Goal: Task Accomplishment & Management: Complete application form

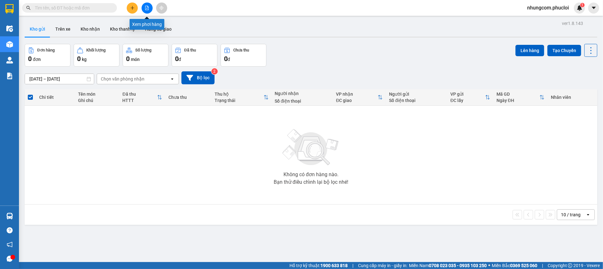
click at [147, 9] on icon "file-add" at bounding box center [146, 8] width 3 height 4
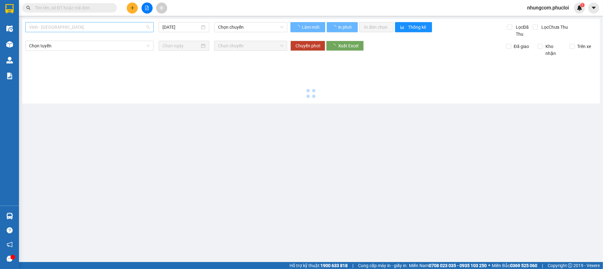
click at [91, 30] on span "Vinh - [GEOGRAPHIC_DATA]" at bounding box center [89, 26] width 121 height 9
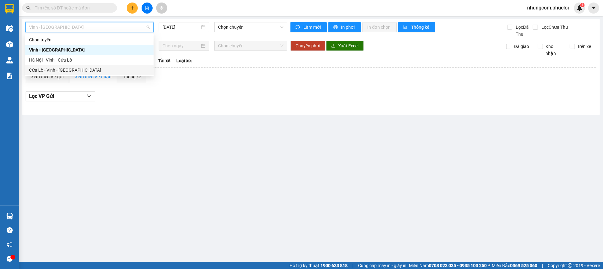
click at [80, 72] on div "Cửa Lò - Vinh - [GEOGRAPHIC_DATA]" at bounding box center [89, 70] width 121 height 7
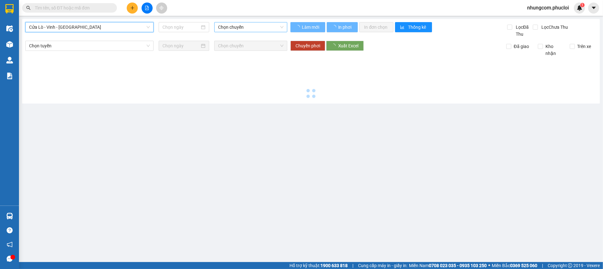
type input "[DATE]"
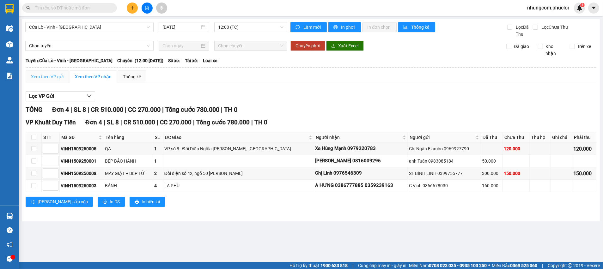
click at [51, 81] on div "Xem theo VP gửi" at bounding box center [47, 76] width 43 height 13
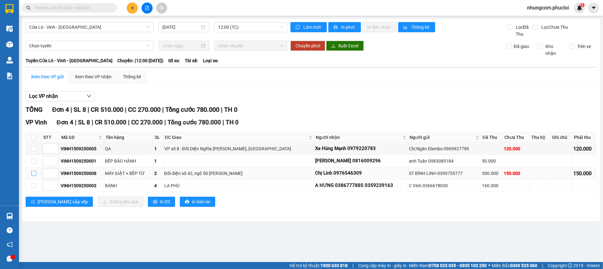
click at [33, 174] on input "checkbox" at bounding box center [33, 173] width 5 height 5
checkbox input "true"
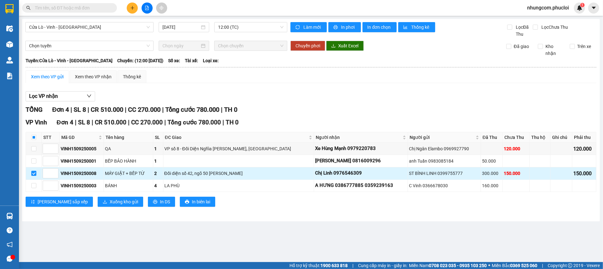
click at [30, 173] on td at bounding box center [34, 173] width 16 height 12
click at [73, 175] on div "VINH1509250008" at bounding box center [82, 173] width 42 height 7
copy div "VINH1509250008"
click at [85, 7] on input "text" at bounding box center [72, 7] width 75 height 7
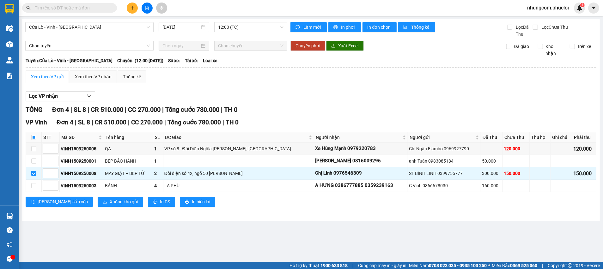
click at [85, 7] on input "text" at bounding box center [72, 7] width 75 height 7
paste input "VINH1509250008"
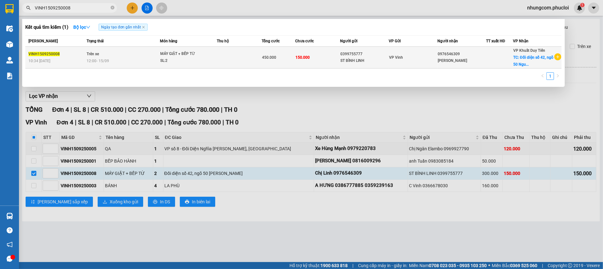
type input "VINH1509250008"
click at [341, 50] on td "0399755777 ST BÌNH LINH" at bounding box center [364, 58] width 49 height 22
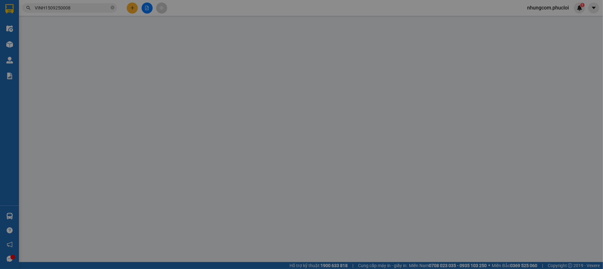
type input "0399755777"
type input "ST BÌNH LINH"
type input "0976546309"
type input "[PERSON_NAME]"
checkbox input "true"
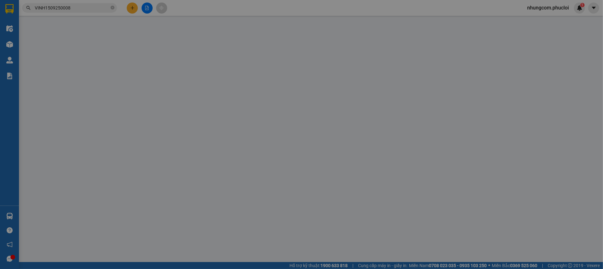
type input "Đối diện số 42, ngõ 50 [PERSON_NAME]"
type input "450.000"
type input "300.000"
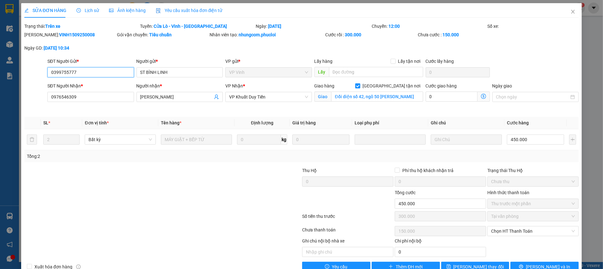
scroll to position [15, 0]
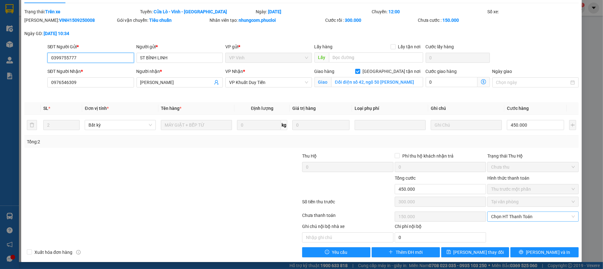
click at [518, 217] on span "Chọn HT Thanh Toán" at bounding box center [533, 216] width 84 height 9
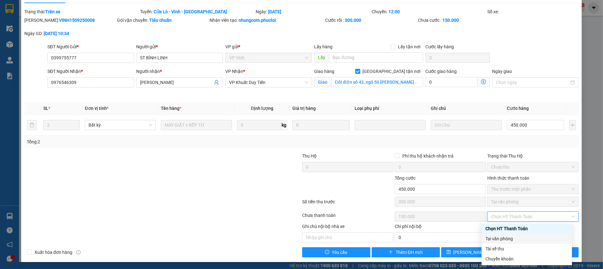
click at [504, 239] on div "Tại văn phòng" at bounding box center [526, 238] width 83 height 7
type input "0"
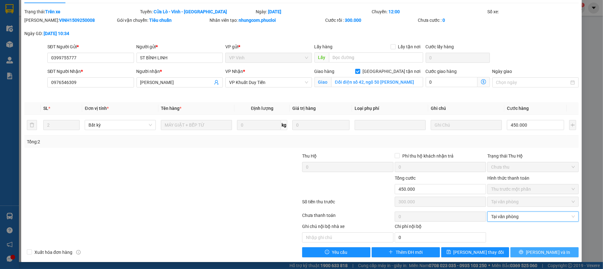
click at [512, 252] on button "[PERSON_NAME] và In" at bounding box center [544, 252] width 68 height 10
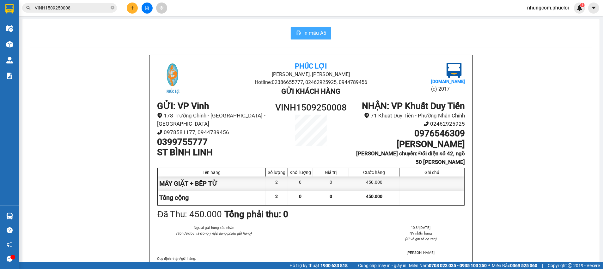
click at [313, 32] on span "In mẫu A5" at bounding box center [314, 33] width 23 height 8
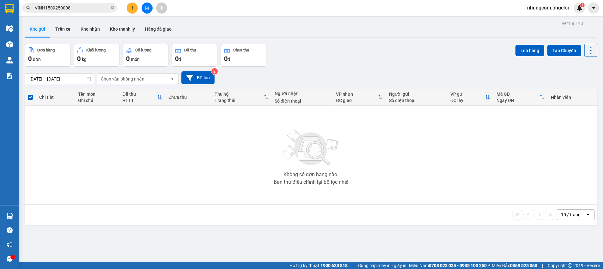
click at [104, 7] on input "VINH1509250008" at bounding box center [72, 7] width 75 height 7
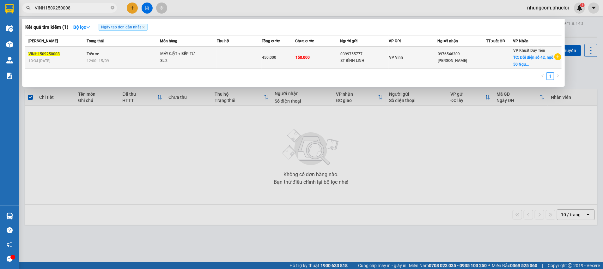
click at [457, 61] on div "[PERSON_NAME]" at bounding box center [462, 60] width 48 height 7
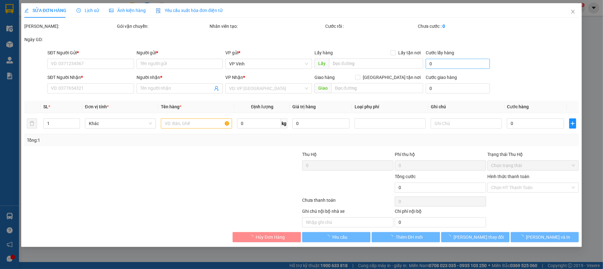
type input "0399755777"
type input "ST BÌNH LINH"
type input "0976546309"
type input "[PERSON_NAME]"
checkbox input "true"
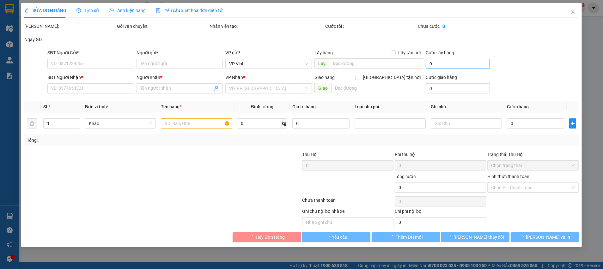
type input "Đối diện số 42, ngõ 50 [PERSON_NAME]"
type input "450.000"
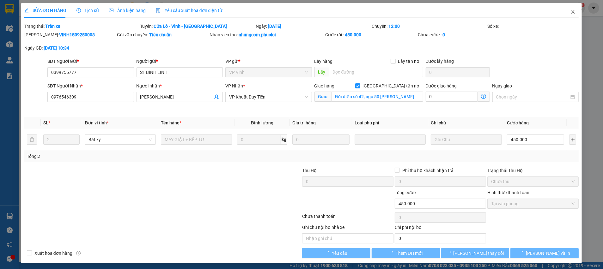
click at [564, 17] on span "Close" at bounding box center [573, 12] width 18 height 18
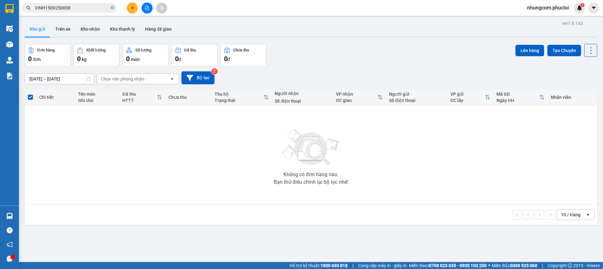
click at [140, 8] on div at bounding box center [146, 8] width 47 height 11
click at [145, 8] on icon "file-add" at bounding box center [147, 8] width 4 height 4
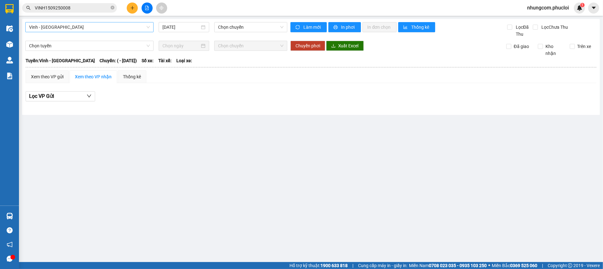
click at [75, 29] on span "Vinh - [GEOGRAPHIC_DATA]" at bounding box center [89, 26] width 121 height 9
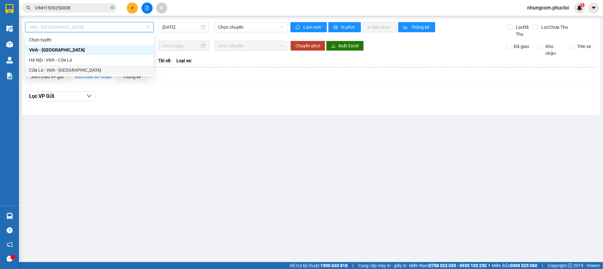
click at [60, 69] on div "Cửa Lò - Vinh - [GEOGRAPHIC_DATA]" at bounding box center [89, 70] width 121 height 7
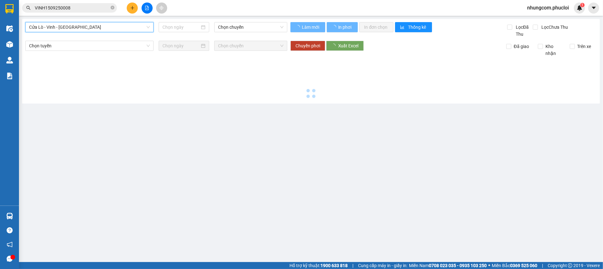
type input "[DATE]"
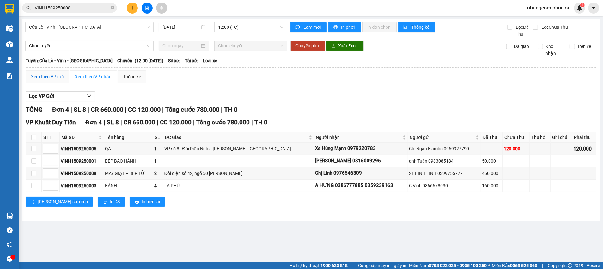
click at [60, 80] on div "Xem theo VP gửi" at bounding box center [47, 76] width 33 height 7
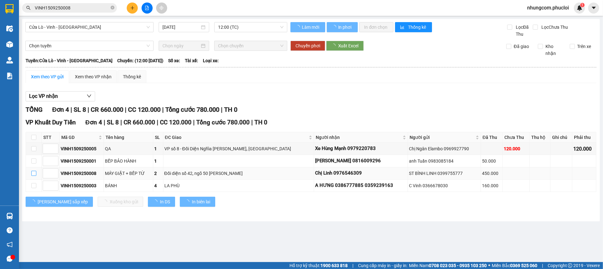
click at [35, 174] on input "checkbox" at bounding box center [33, 173] width 5 height 5
checkbox input "true"
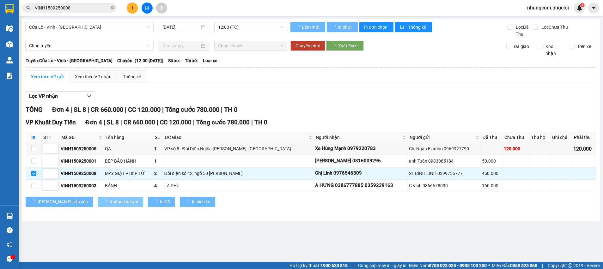
click at [86, 196] on div "VP Khuất Duy Tiến Đơn 4 | SL 8 | CR 660.000 | CC 120.000 | Tổng cước 780.000 | …" at bounding box center [311, 165] width 571 height 94
click at [110, 203] on span "Xuống kho gửi" at bounding box center [124, 201] width 28 height 7
click at [110, 201] on span "Xuống kho gửi" at bounding box center [124, 201] width 28 height 7
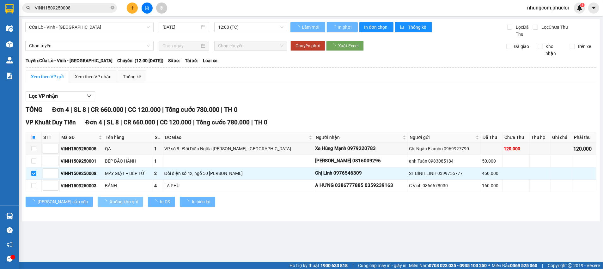
click at [110, 201] on span "Xuống kho gửi" at bounding box center [124, 201] width 28 height 7
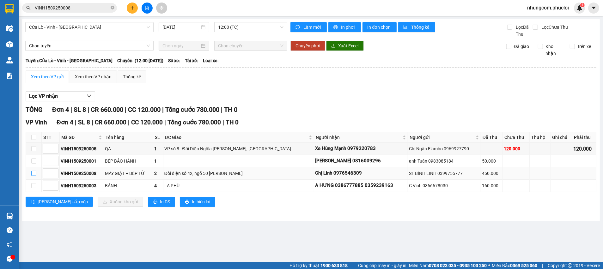
click at [36, 174] on input "checkbox" at bounding box center [33, 173] width 5 height 5
checkbox input "true"
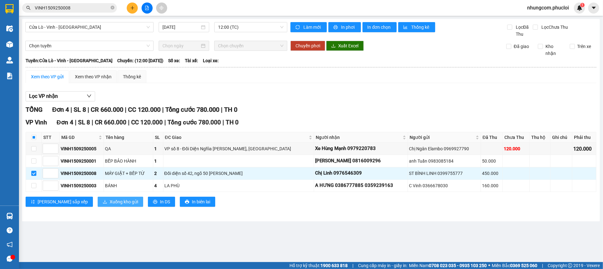
click at [103, 200] on icon "download" at bounding box center [105, 202] width 4 height 4
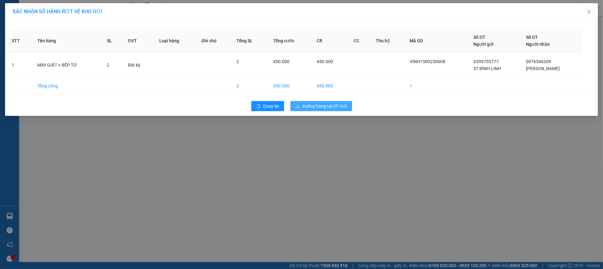
click at [312, 103] on span "Xuống hàng tại VP Gửi" at bounding box center [324, 106] width 45 height 7
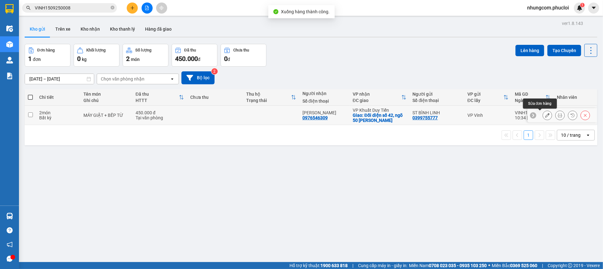
click at [545, 116] on icon at bounding box center [547, 115] width 4 height 4
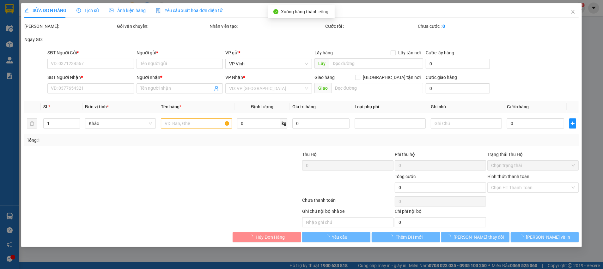
type input "0399755777"
type input "ST BÌNH LINH"
type input "0976546309"
type input "[PERSON_NAME]"
checkbox input "true"
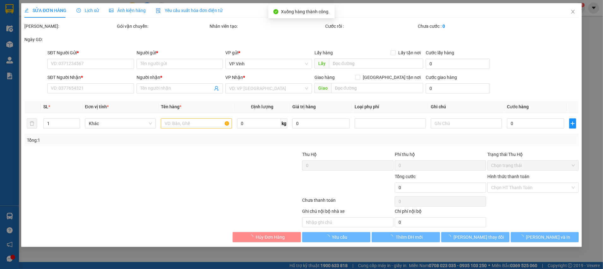
type input "Đối diện số 42, ngõ 50 [PERSON_NAME]"
type input "450.000"
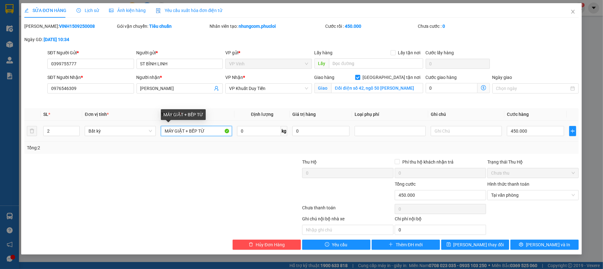
drag, startPoint x: 184, startPoint y: 130, endPoint x: 174, endPoint y: 133, distance: 9.9
click at [174, 133] on input "MÁY GIẶT + BẾP TỪ" at bounding box center [196, 131] width 71 height 10
drag, startPoint x: 189, startPoint y: 133, endPoint x: 174, endPoint y: 133, distance: 15.2
click at [174, 133] on input "MÁY rửa bát + BẾP TỪ" at bounding box center [196, 131] width 71 height 10
type input "MÁY RỬA BÁT + BẾP TỪ"
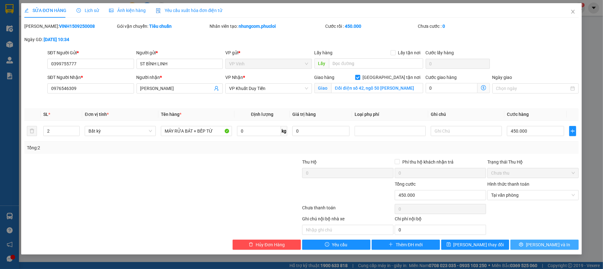
click at [521, 248] on button "[PERSON_NAME] và In" at bounding box center [544, 245] width 68 height 10
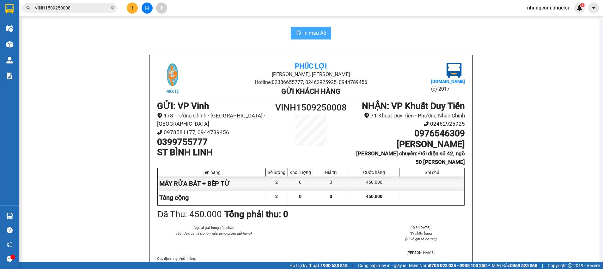
click at [309, 37] on span "In mẫu A5" at bounding box center [314, 33] width 23 height 8
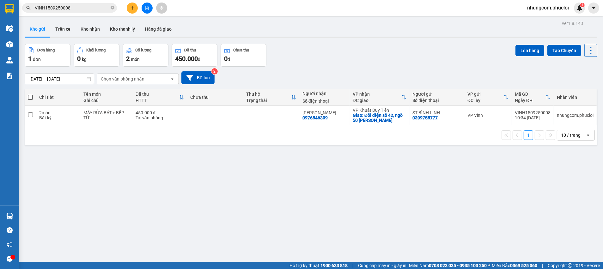
click at [426, 62] on div "Đơn hàng 1 đơn Khối lượng 0 kg Số lượng 2 món Đã thu 450.000 đ Chưa thu 0 đ Lên…" at bounding box center [311, 55] width 572 height 23
click at [33, 96] on th at bounding box center [30, 97] width 11 height 17
click at [26, 97] on th at bounding box center [30, 97] width 11 height 17
click at [30, 98] on span at bounding box center [30, 97] width 5 height 5
click at [30, 94] on input "checkbox" at bounding box center [30, 94] width 0 height 0
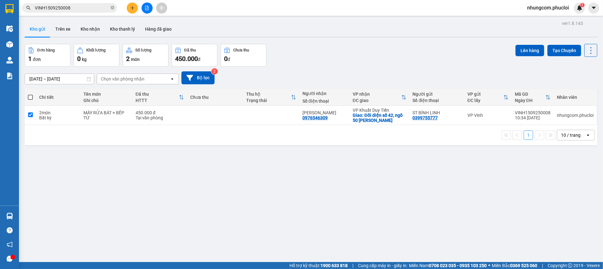
checkbox input "true"
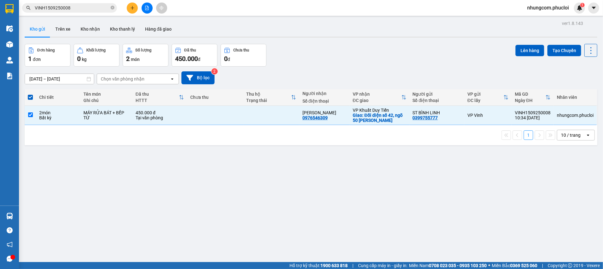
click at [537, 42] on div "ver 1.8.143 Kho gửi Trên xe Kho nhận Kho thanh [PERSON_NAME] đã giao Đơn hàng 1…" at bounding box center [310, 153] width 577 height 269
click at [522, 48] on button "Lên hàng" at bounding box center [529, 50] width 29 height 11
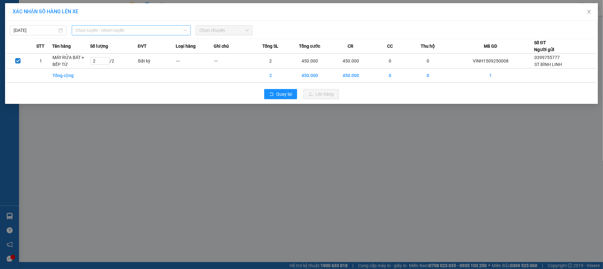
click at [139, 33] on span "Chọn tuyến - nhóm tuyến" at bounding box center [130, 30] width 111 height 9
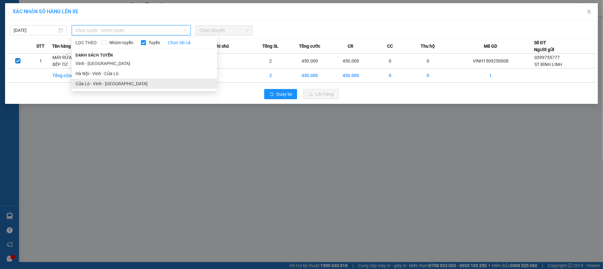
click at [96, 87] on li "Cửa Lò - Vinh - [GEOGRAPHIC_DATA]" at bounding box center [144, 84] width 145 height 10
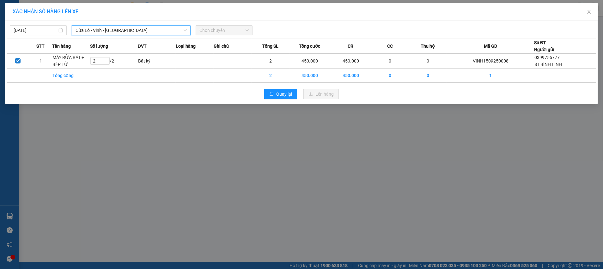
click at [222, 23] on div "[DATE] [GEOGRAPHIC_DATA] - [GEOGRAPHIC_DATA] - [GEOGRAPHIC_DATA] [GEOGRAPHIC_DA…" at bounding box center [301, 28] width 589 height 13
click at [222, 24] on div "[DATE] [GEOGRAPHIC_DATA] - [GEOGRAPHIC_DATA] - [GEOGRAPHIC_DATA] LỌC THEO Nhóm …" at bounding box center [301, 28] width 589 height 13
click at [221, 30] on span "Chọn chuyến" at bounding box center [223, 30] width 49 height 9
click at [204, 28] on span "Chọn chuyến" at bounding box center [223, 30] width 49 height 9
click at [160, 32] on span "Cửa Lò - Vinh - [GEOGRAPHIC_DATA]" at bounding box center [130, 30] width 111 height 9
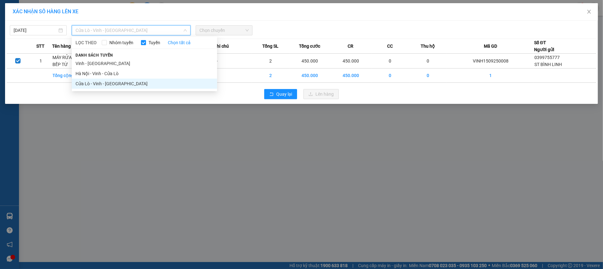
click at [214, 28] on span "Chọn chuyến" at bounding box center [223, 30] width 49 height 9
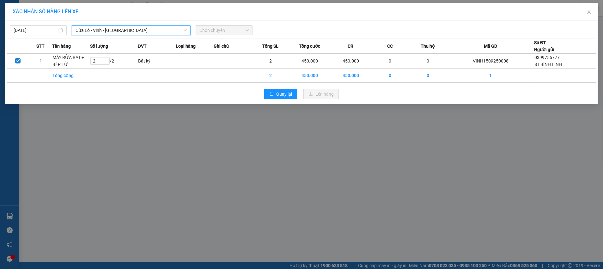
click at [166, 29] on span "Cửa Lò - Vinh - [GEOGRAPHIC_DATA]" at bounding box center [130, 30] width 111 height 9
click at [208, 30] on span "Chọn chuyến" at bounding box center [223, 30] width 49 height 9
click at [215, 31] on span "Chọn chuyến" at bounding box center [223, 30] width 49 height 9
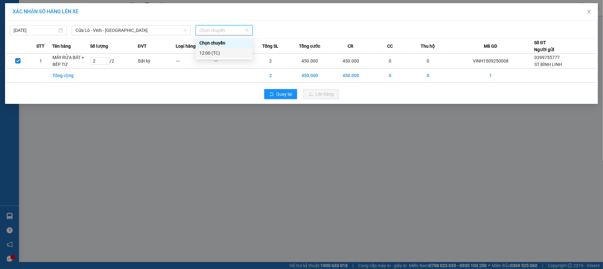
drag, startPoint x: 214, startPoint y: 51, endPoint x: 291, endPoint y: 84, distance: 83.5
click at [214, 51] on div "12:00 (TC)" at bounding box center [223, 53] width 49 height 7
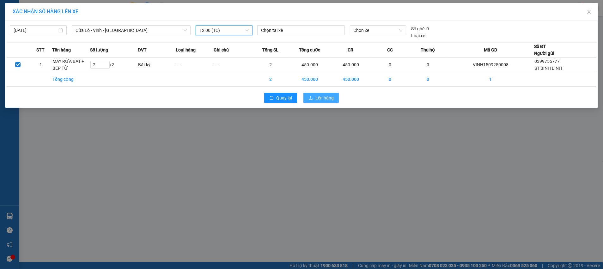
click at [325, 101] on button "Lên hàng" at bounding box center [320, 98] width 35 height 10
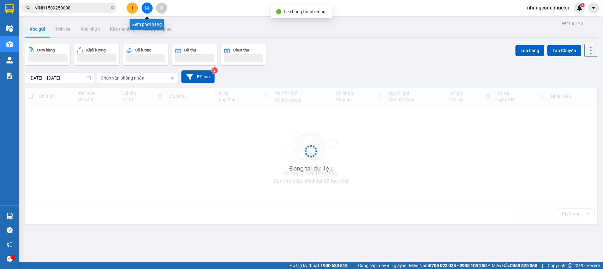
click at [145, 8] on icon "file-add" at bounding box center [147, 8] width 4 height 4
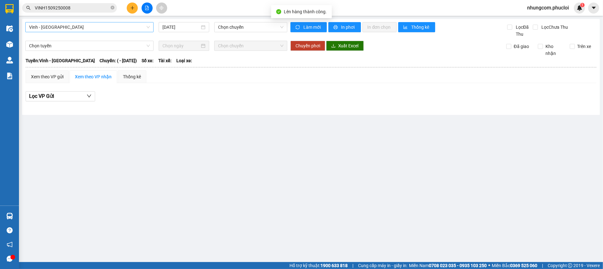
click at [119, 31] on span "Vinh - [GEOGRAPHIC_DATA]" at bounding box center [89, 26] width 121 height 9
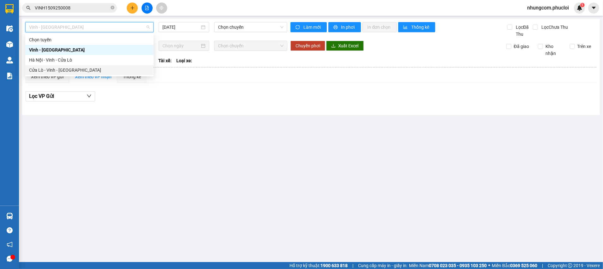
click at [95, 67] on div "Cửa Lò - Vinh - [GEOGRAPHIC_DATA]" at bounding box center [89, 70] width 121 height 7
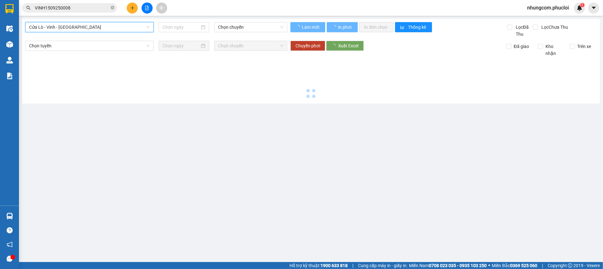
type input "[DATE]"
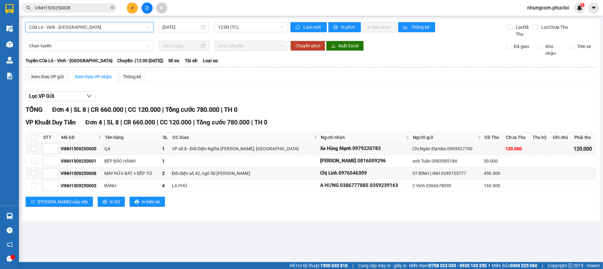
click at [273, 109] on div "TỔNG Đơn 4 | SL 8 | CR 660.000 | CC 120.000 | Tổng cước 780.000 | TH 0" at bounding box center [311, 110] width 571 height 10
click at [83, 4] on input "VINH1509250008" at bounding box center [72, 7] width 75 height 7
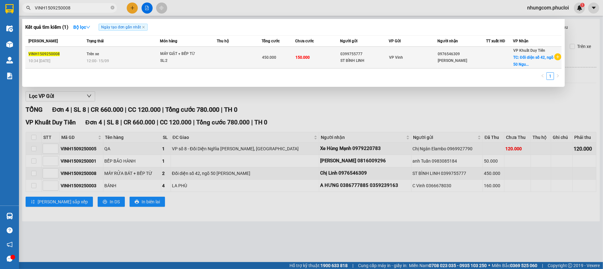
click at [503, 54] on td at bounding box center [499, 58] width 27 height 22
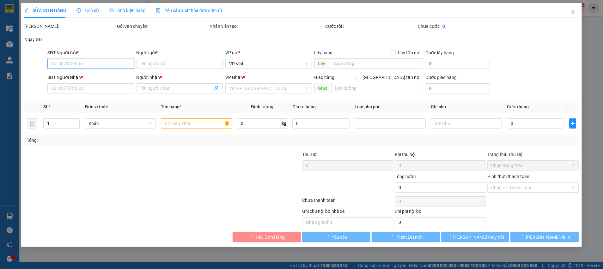
type input "0399755777"
type input "ST BÌNH LINH"
type input "0976546309"
type input "[PERSON_NAME]"
checkbox input "true"
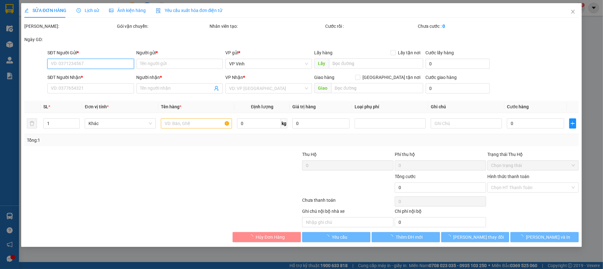
type input "Đối diện số 42, ngõ 50 [PERSON_NAME]"
type input "450.000"
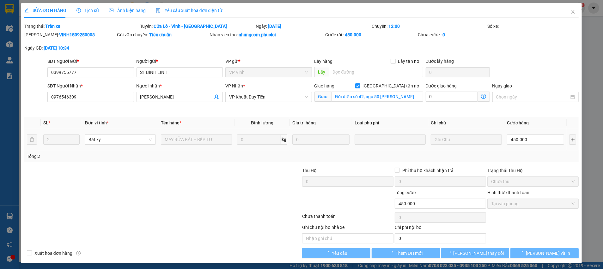
click at [178, 167] on div at bounding box center [116, 178] width 185 height 22
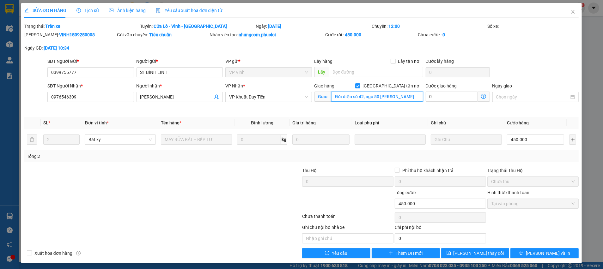
click at [381, 98] on input "Đối diện số 42, ngõ 50 [PERSON_NAME]" at bounding box center [377, 97] width 92 height 10
click at [382, 99] on input "Đối diện số 42, ngõ 50 [PERSON_NAME]" at bounding box center [377, 97] width 92 height 10
click at [389, 96] on input "Đối diện số 42, ngõ 50 Khuyễn Lương" at bounding box center [377, 97] width 92 height 10
drag, startPoint x: 385, startPoint y: 100, endPoint x: 364, endPoint y: 114, distance: 24.9
click at [364, 112] on div "Total Paid Fee 450.000 Total UnPaid Fee 0 Cash Collection Total Fee Trạng thái:…" at bounding box center [301, 141] width 554 height 236
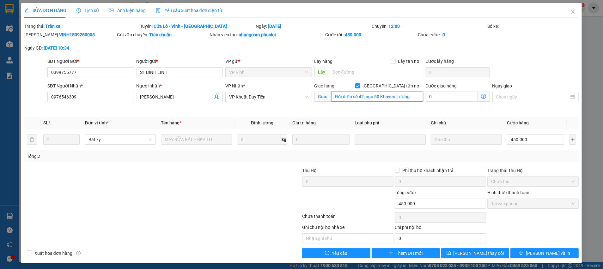
click at [390, 98] on input "Đối diện số 42, ngõ 50 Khuyễn Lương" at bounding box center [377, 97] width 92 height 10
type input "Đối diện số 42, ngõ 50 Khuyến Lương"
click at [524, 253] on button "[PERSON_NAME] và In" at bounding box center [544, 253] width 68 height 10
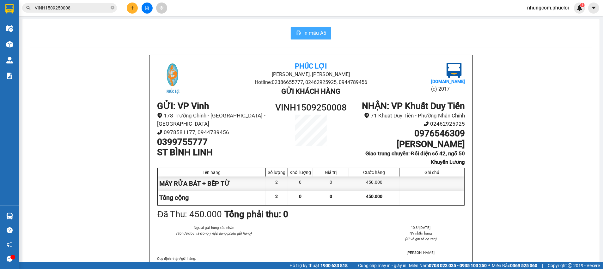
click at [314, 36] on span "In mẫu A5" at bounding box center [314, 33] width 23 height 8
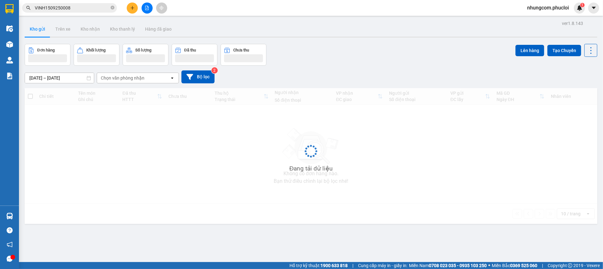
click at [96, 10] on input "VINH1509250008" at bounding box center [72, 7] width 75 height 7
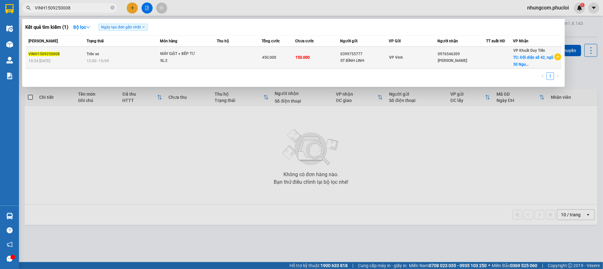
click at [445, 62] on div "[PERSON_NAME]" at bounding box center [462, 60] width 48 height 7
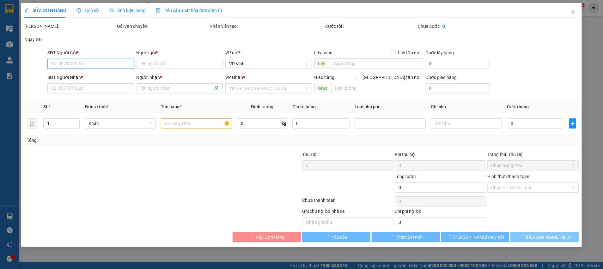
type input "0399755777"
type input "ST BÌNH LINH"
type input "0976546309"
type input "[PERSON_NAME]"
checkbox input "true"
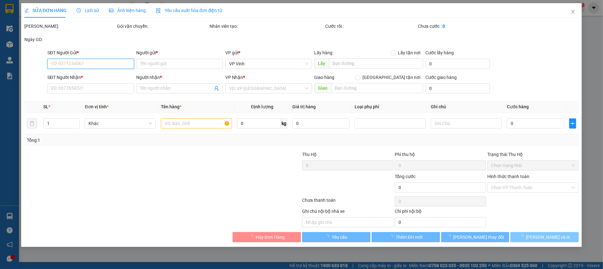
type input "Đối diện số 42, ngõ 50 Khuyến Lương"
type input "450.000"
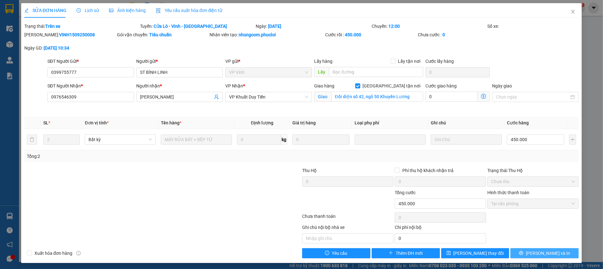
click at [544, 253] on span "[PERSON_NAME] và In" at bounding box center [548, 253] width 44 height 7
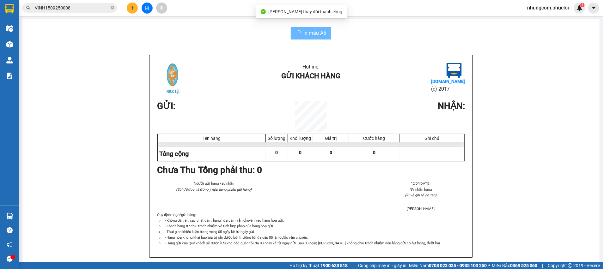
click at [522, 232] on div "Hotline: Gửi khách hàng [DOMAIN_NAME] (c) 2017 GỬI : NHẬN : Tên hàng Số lượng K…" at bounding box center [311, 164] width 562 height 218
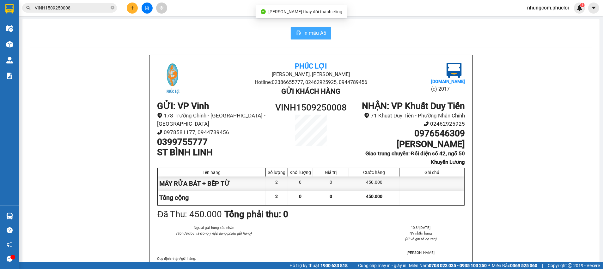
click at [305, 37] on span "In mẫu A5" at bounding box center [314, 33] width 23 height 8
